Goal: Task Accomplishment & Management: Manage account settings

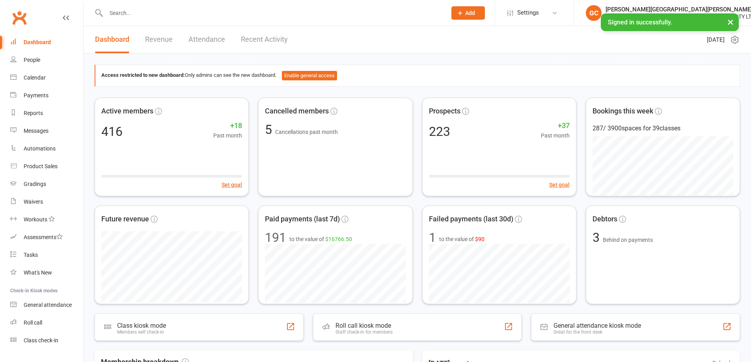
click at [140, 11] on input "text" at bounding box center [273, 12] width 338 height 11
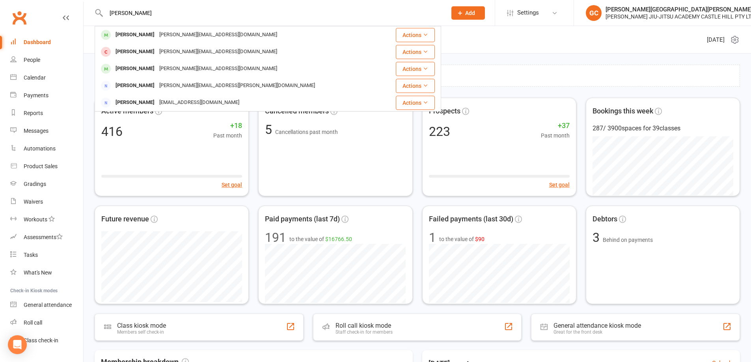
type input "[PERSON_NAME]"
click at [138, 34] on div "[PERSON_NAME]" at bounding box center [135, 34] width 44 height 11
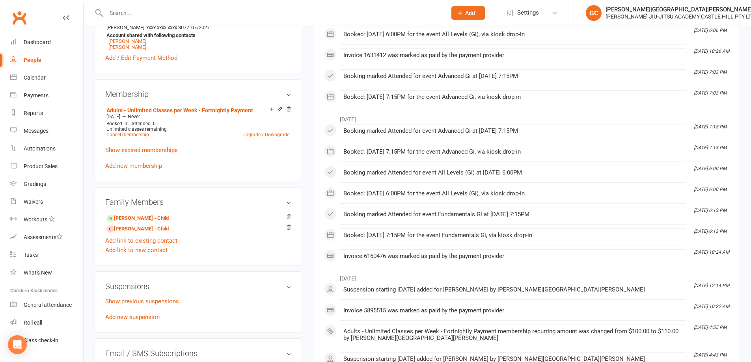
scroll to position [303, 0]
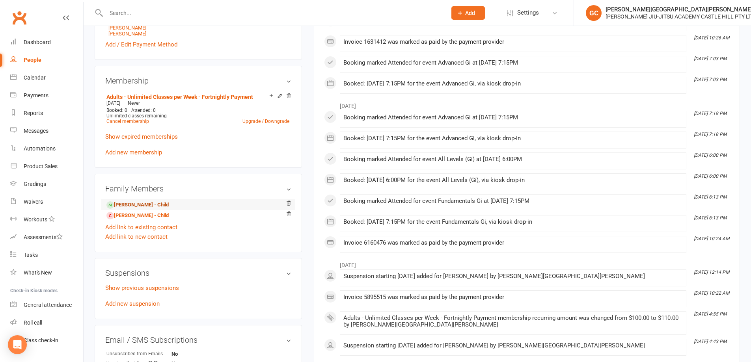
click at [138, 205] on link "[PERSON_NAME] - Child" at bounding box center [137, 205] width 62 height 8
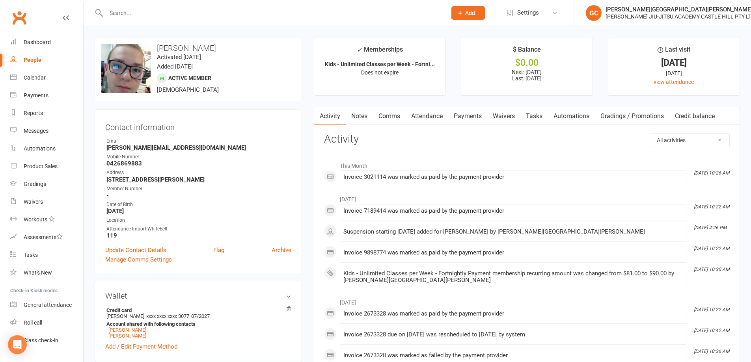
drag, startPoint x: 471, startPoint y: 114, endPoint x: 481, endPoint y: 146, distance: 33.7
click at [472, 114] on link "Payments" at bounding box center [467, 116] width 39 height 18
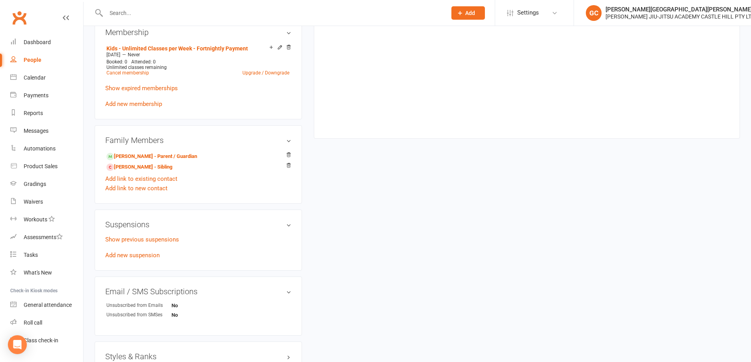
scroll to position [368, 0]
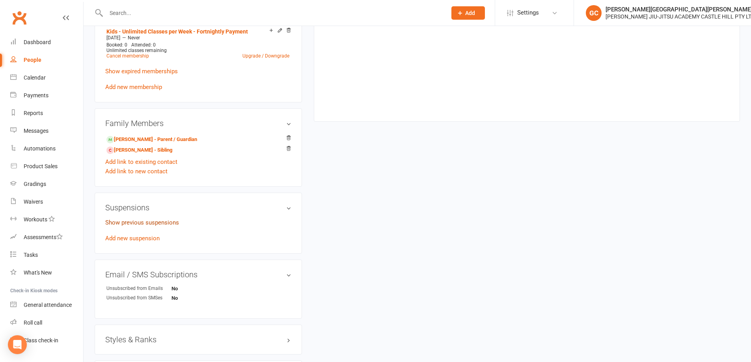
click at [142, 222] on link "Show previous suspensions" at bounding box center [142, 222] width 74 height 7
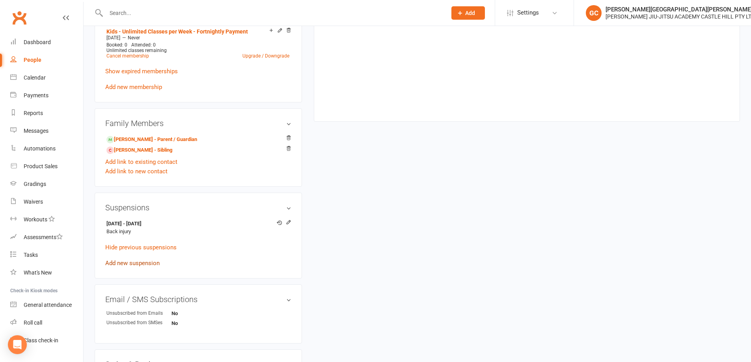
click at [133, 265] on link "Add new suspension" at bounding box center [132, 263] width 54 height 7
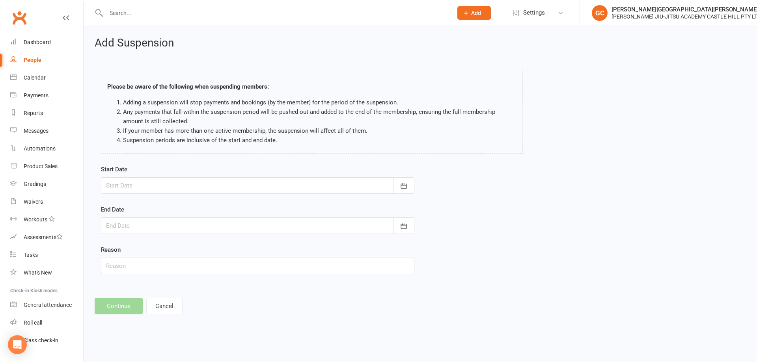
click at [142, 187] on div at bounding box center [258, 185] width 314 height 17
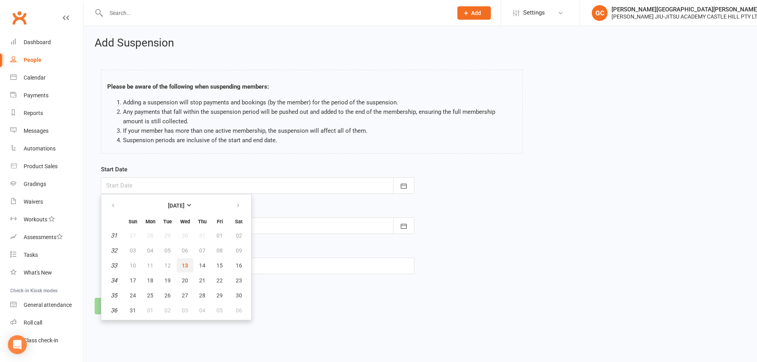
click at [185, 264] on span "13" at bounding box center [185, 266] width 6 height 6
type input "[DATE]"
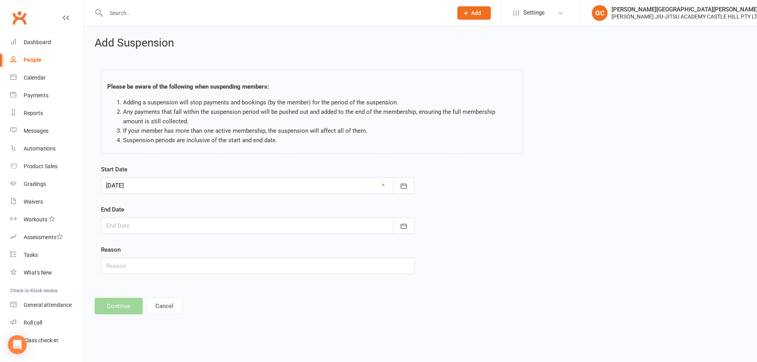
click at [124, 225] on div at bounding box center [258, 226] width 314 height 17
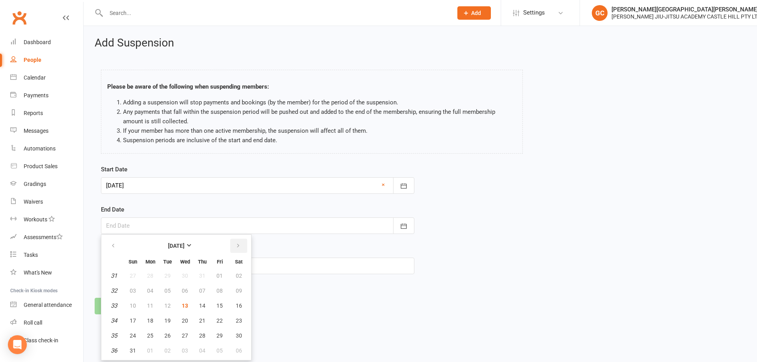
click at [241, 245] on button "button" at bounding box center [238, 246] width 17 height 14
click at [239, 246] on icon "button" at bounding box center [238, 246] width 6 height 6
click at [132, 352] on span "30" at bounding box center [133, 351] width 6 height 6
type input "[DATE]"
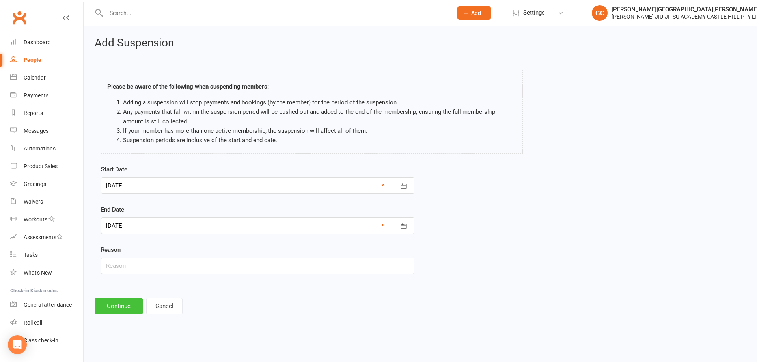
drag, startPoint x: 120, startPoint y: 306, endPoint x: 131, endPoint y: 259, distance: 48.2
click at [131, 259] on div "Add Suspension Please be aware of the following when suspending members: Adding…" at bounding box center [421, 176] width 674 height 300
click at [126, 266] on input "text" at bounding box center [258, 266] width 314 height 17
type input "Injury - back pain"
click at [123, 306] on button "Continue" at bounding box center [119, 306] width 48 height 17
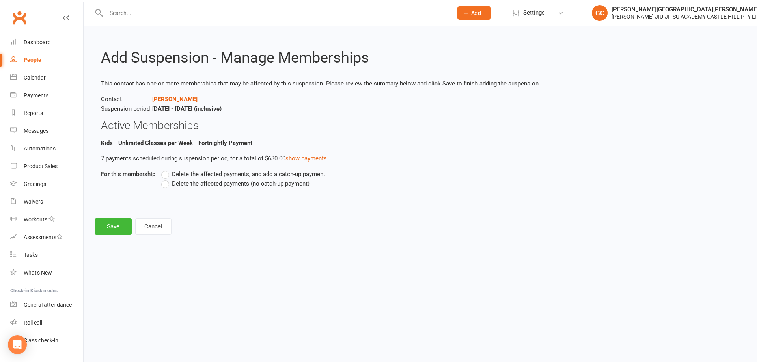
click at [168, 185] on label "Delete the affected payments (no catch-up payment)" at bounding box center [235, 183] width 148 height 9
click at [166, 179] on input "Delete the affected payments (no catch-up payment)" at bounding box center [163, 179] width 5 height 0
click at [120, 227] on button "Save" at bounding box center [113, 227] width 37 height 17
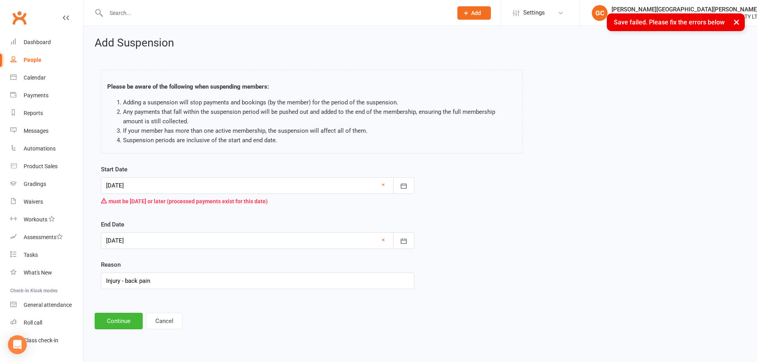
click at [146, 183] on div at bounding box center [258, 185] width 314 height 17
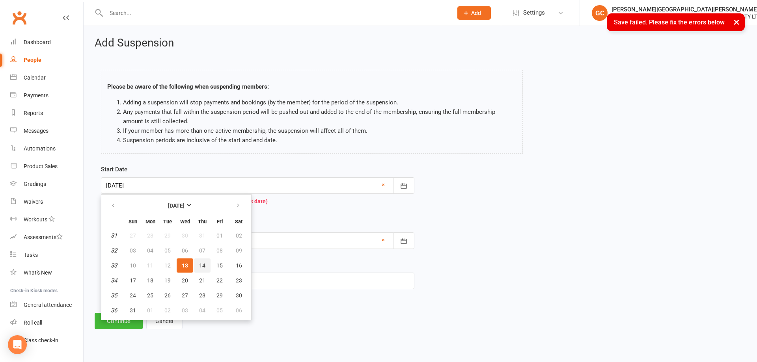
click at [204, 263] on span "14" at bounding box center [202, 266] width 6 height 6
type input "[DATE]"
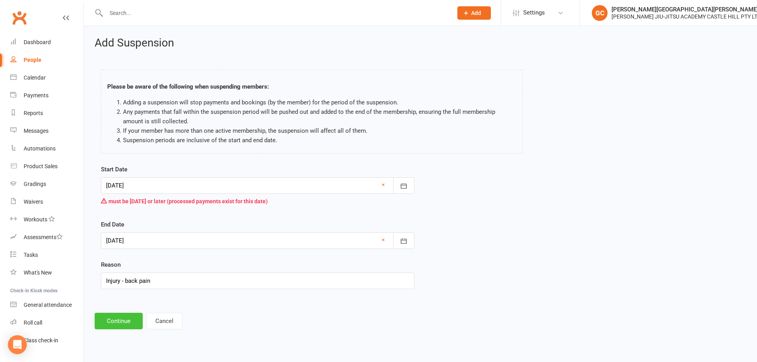
click at [118, 317] on button "Continue" at bounding box center [119, 321] width 48 height 17
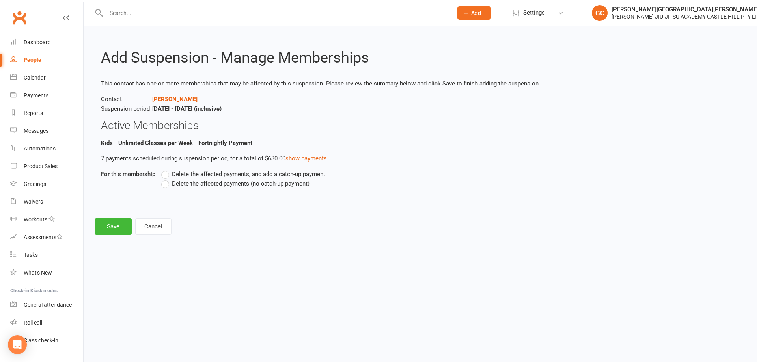
click at [166, 184] on label "Delete the affected payments (no catch-up payment)" at bounding box center [235, 183] width 148 height 9
click at [166, 179] on input "Delete the affected payments (no catch-up payment)" at bounding box center [163, 179] width 5 height 0
click at [112, 224] on button "Save" at bounding box center [113, 227] width 37 height 17
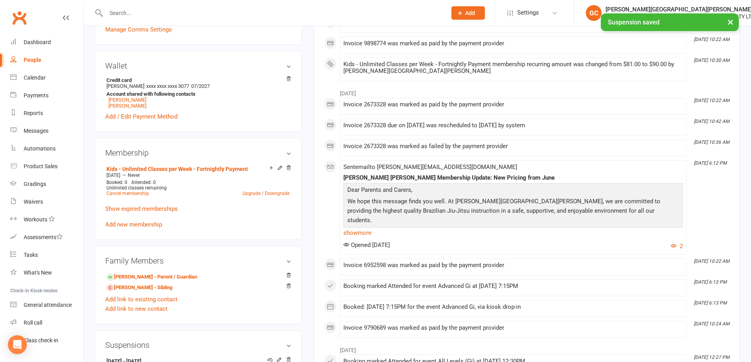
scroll to position [237, 0]
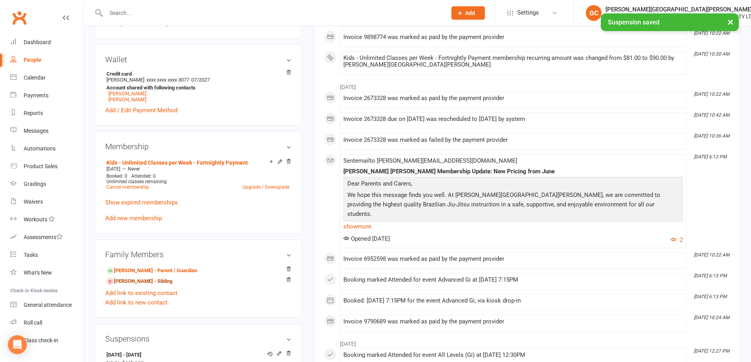
click at [134, 282] on link "[PERSON_NAME] - Sibling" at bounding box center [139, 282] width 66 height 8
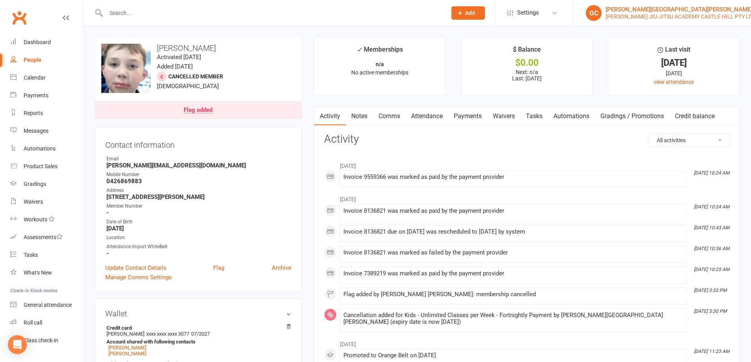
click at [643, 9] on div "[PERSON_NAME][GEOGRAPHIC_DATA][PERSON_NAME]" at bounding box center [680, 9] width 149 height 7
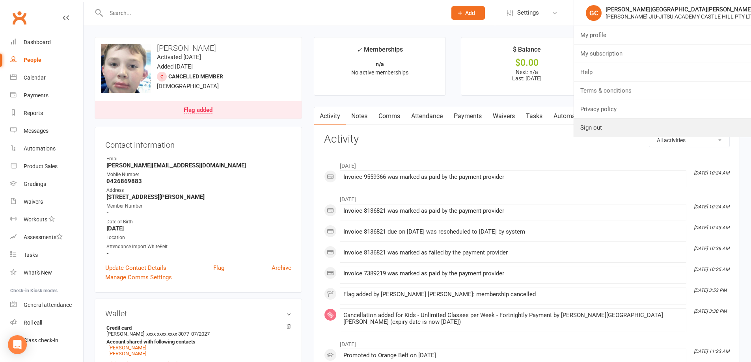
click at [605, 127] on link "Sign out" at bounding box center [662, 128] width 177 height 18
